Goal: Navigation & Orientation: Find specific page/section

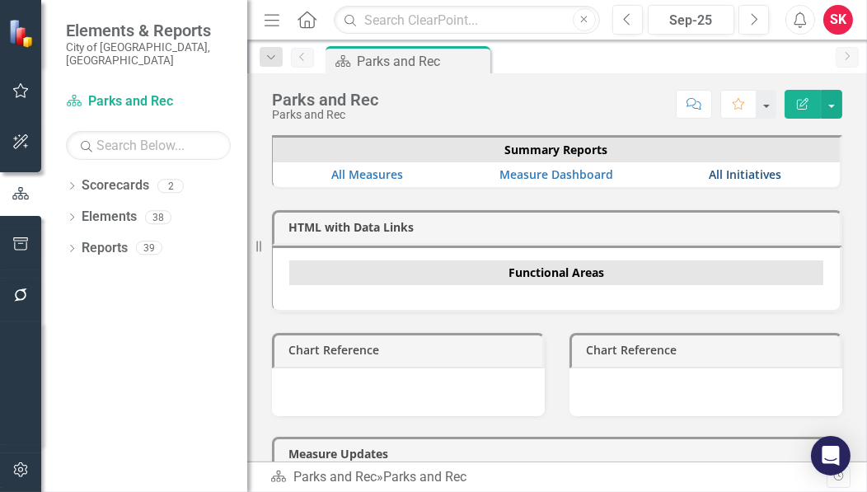
click at [717, 170] on link "All Initiatives" at bounding box center [745, 175] width 73 height 16
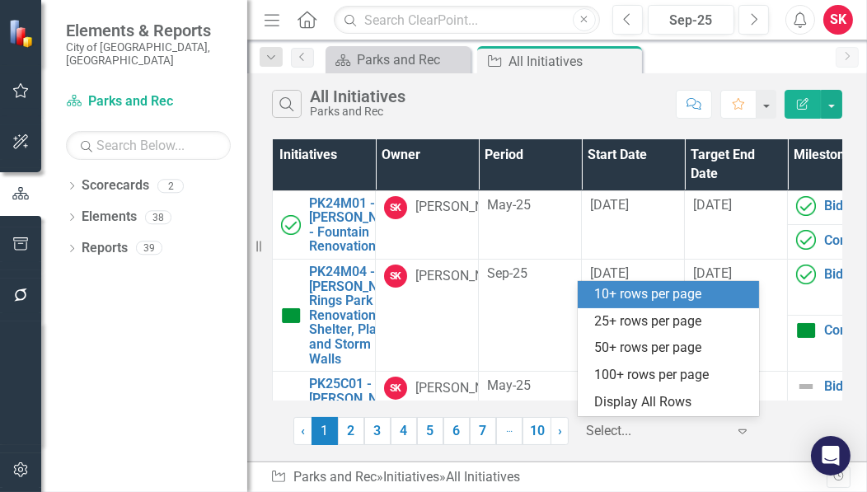
click at [741, 431] on icon "Expand" at bounding box center [743, 431] width 16 height 13
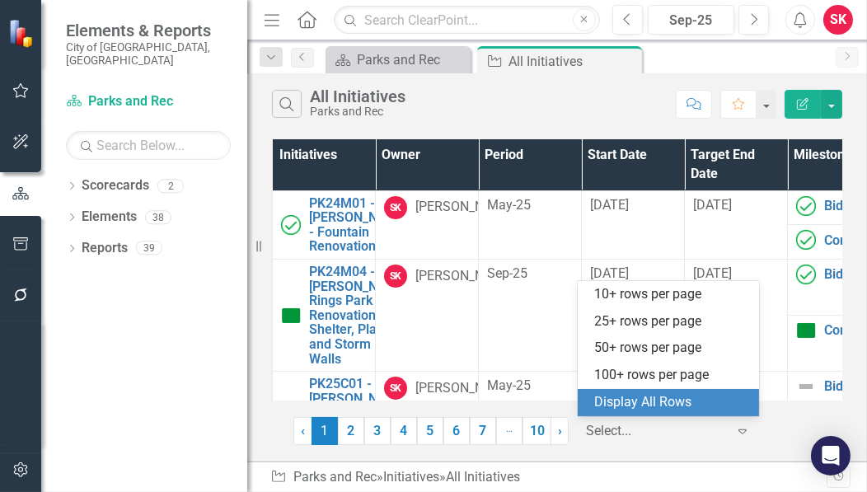
click at [643, 407] on div "Display All Rows" at bounding box center [671, 402] width 155 height 19
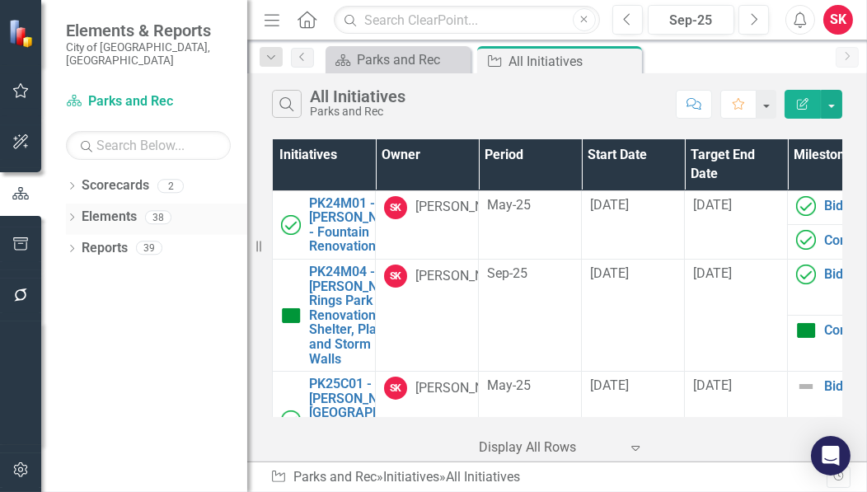
drag, startPoint x: 248, startPoint y: 199, endPoint x: 162, endPoint y: 197, distance: 86.6
click at [162, 197] on div "Elements & Reports City of [GEOGRAPHIC_DATA], [GEOGRAPHIC_DATA] Scorecard Parks…" at bounding box center [123, 246] width 247 height 492
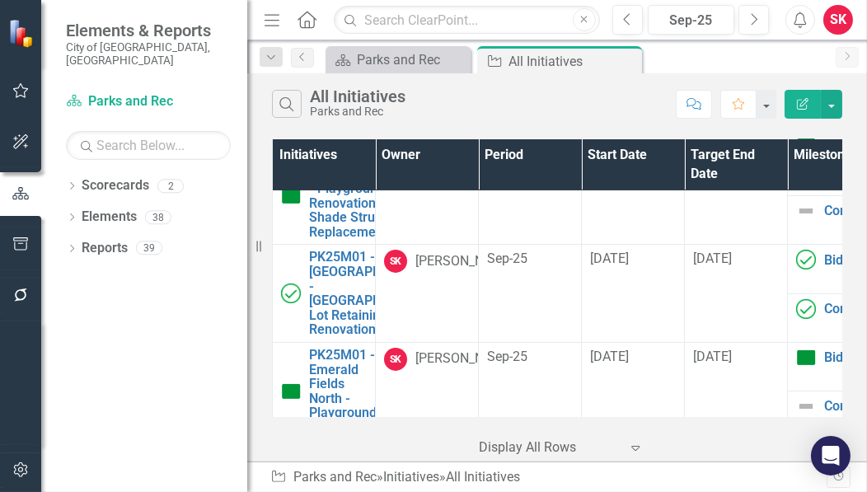
scroll to position [411, 0]
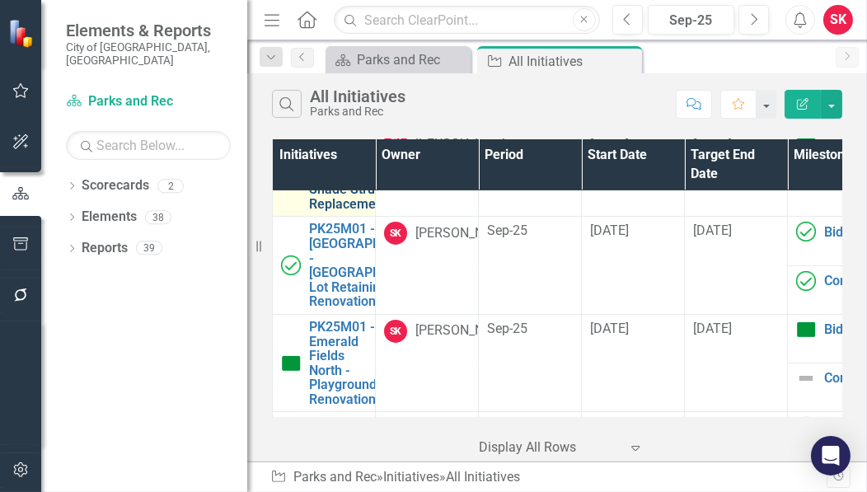
click at [331, 212] on link "PK25M01 - [GEOGRAPHIC_DATA] - Playground Renovation and Shade Structure Replace…" at bounding box center [372, 167] width 127 height 87
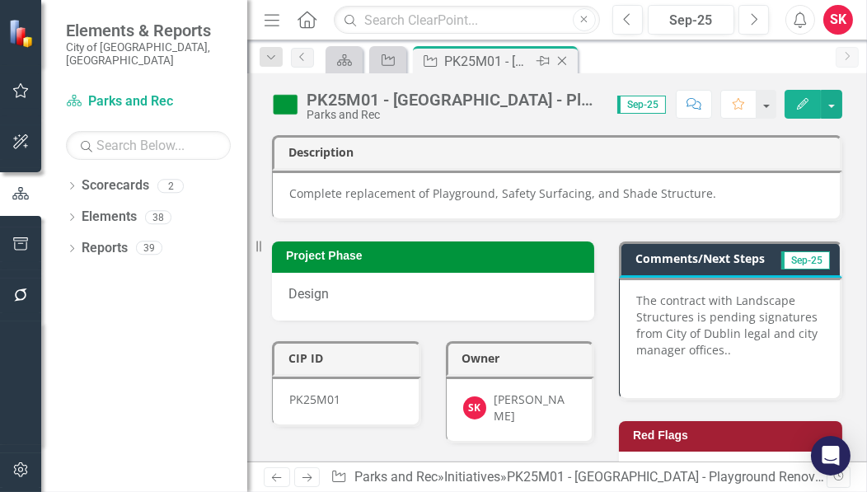
click at [559, 60] on icon "Close" at bounding box center [562, 60] width 16 height 13
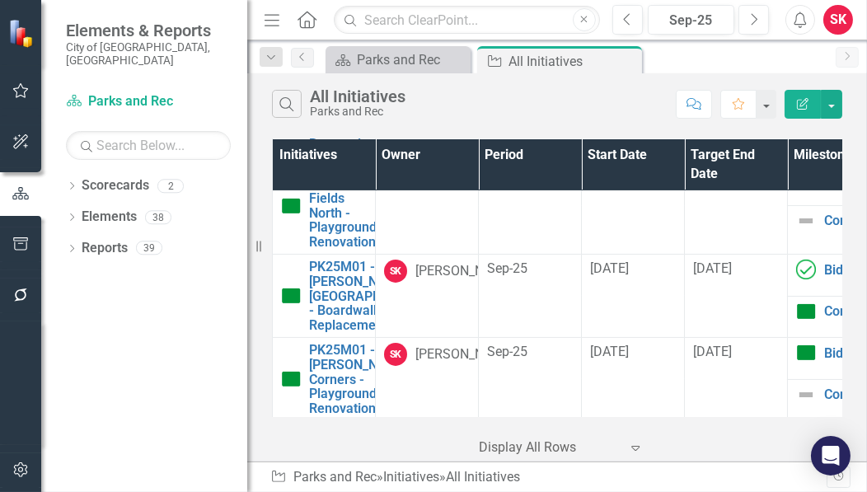
scroll to position [576, 0]
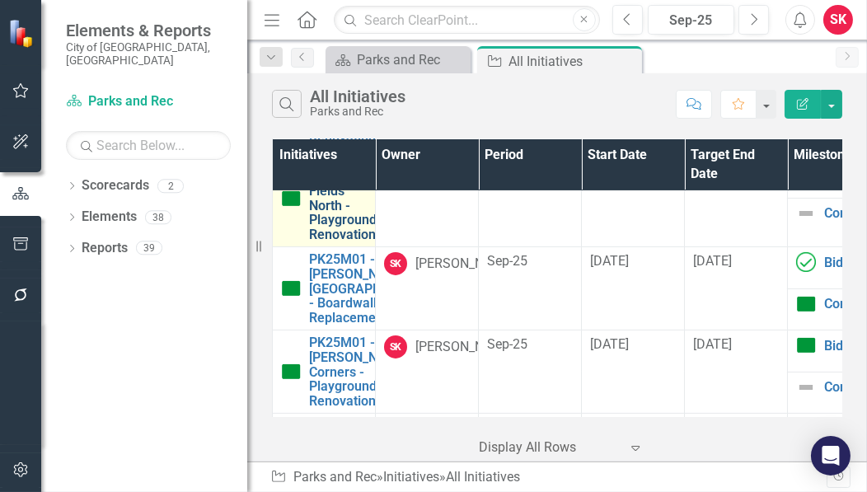
click at [331, 242] on link "PK25M01 - Emerald Fields North - Playground Renovation" at bounding box center [343, 198] width 68 height 87
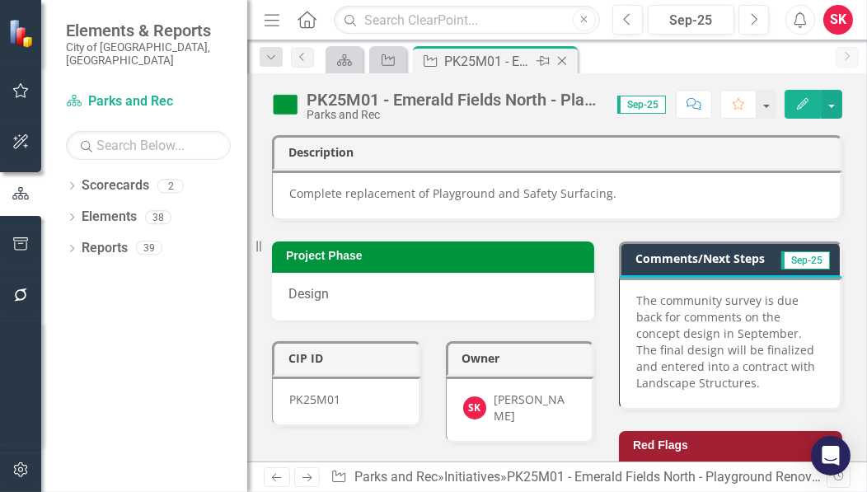
click at [562, 64] on icon "Close" at bounding box center [562, 60] width 16 height 13
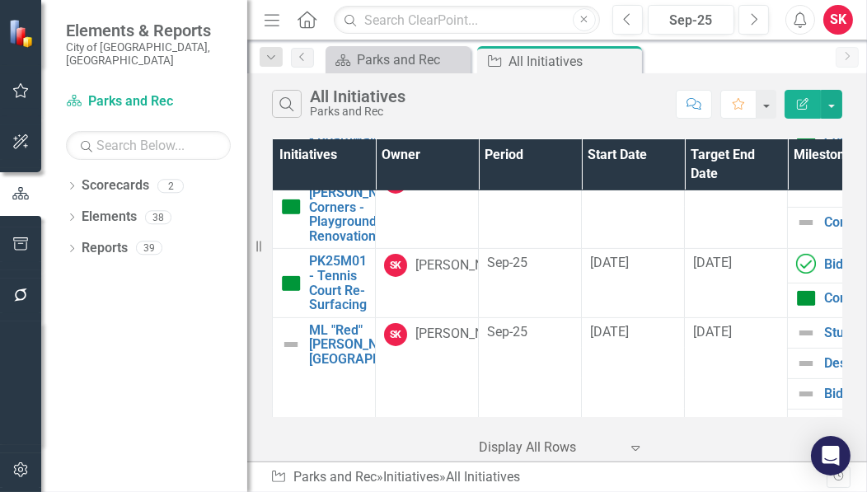
scroll to position [824, 0]
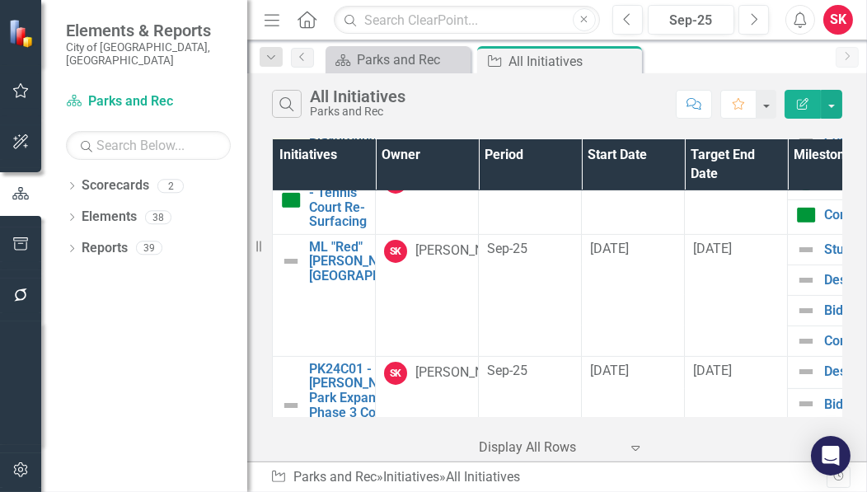
click at [342, 160] on link "PK25M01 - [PERSON_NAME] Corners - Playground Renovation" at bounding box center [359, 123] width 100 height 73
